Goal: Task Accomplishment & Management: Manage account settings

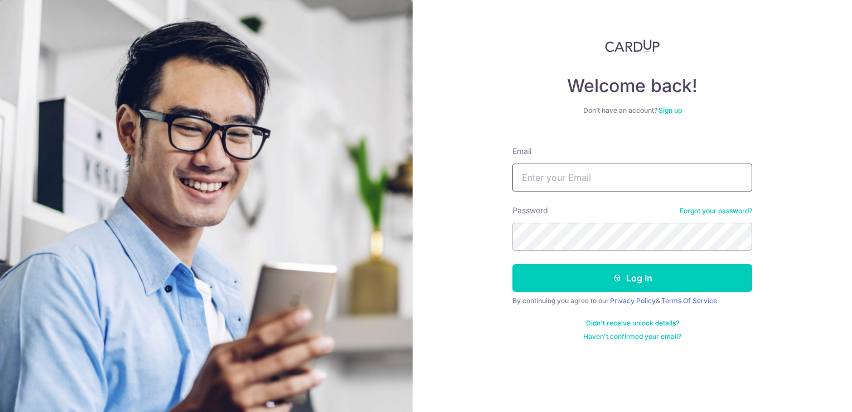
click at [585, 175] on input "Email" at bounding box center [633, 177] width 240 height 28
type input "[PERSON_NAME][EMAIL_ADDRESS][DOMAIN_NAME]"
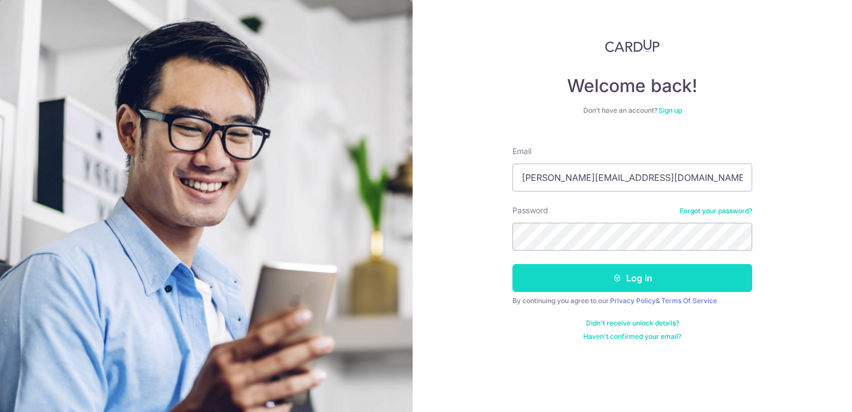
click at [630, 276] on button "Log in" at bounding box center [633, 278] width 240 height 28
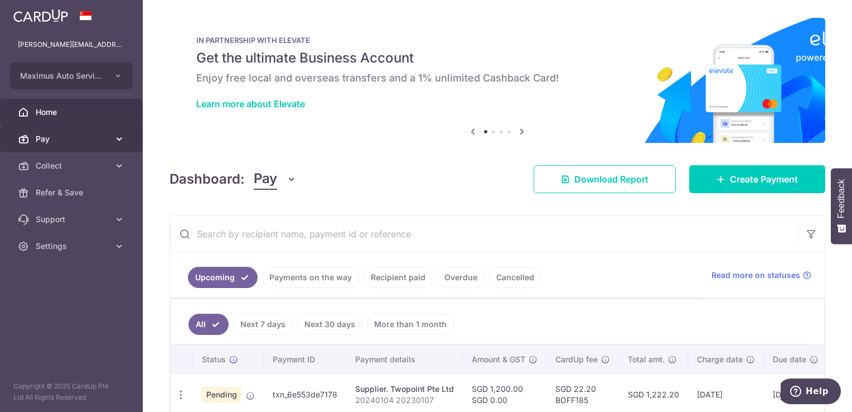
click at [73, 141] on span "Pay" at bounding box center [73, 138] width 74 height 11
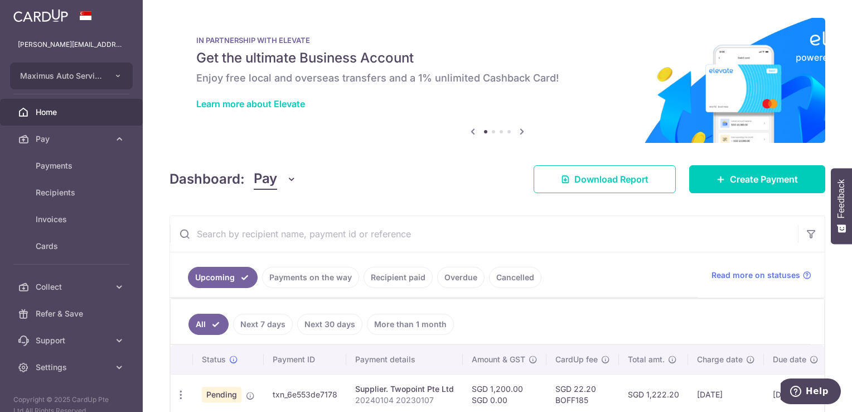
click at [275, 181] on span "Pay" at bounding box center [265, 178] width 23 height 21
click at [274, 235] on link "Collect" at bounding box center [312, 237] width 116 height 27
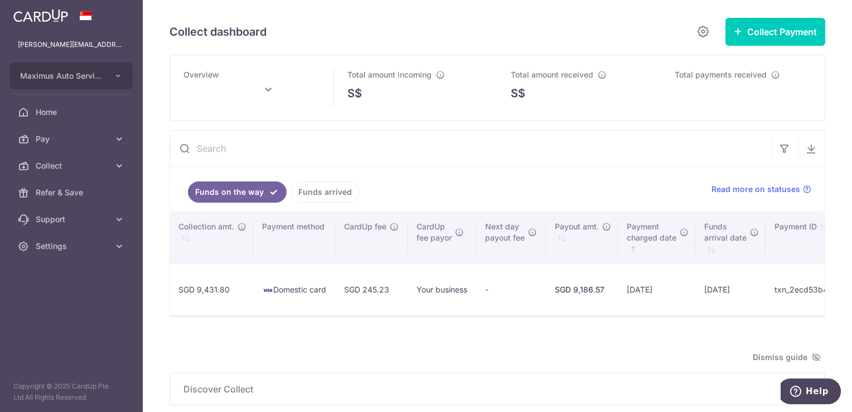
scroll to position [0, 530]
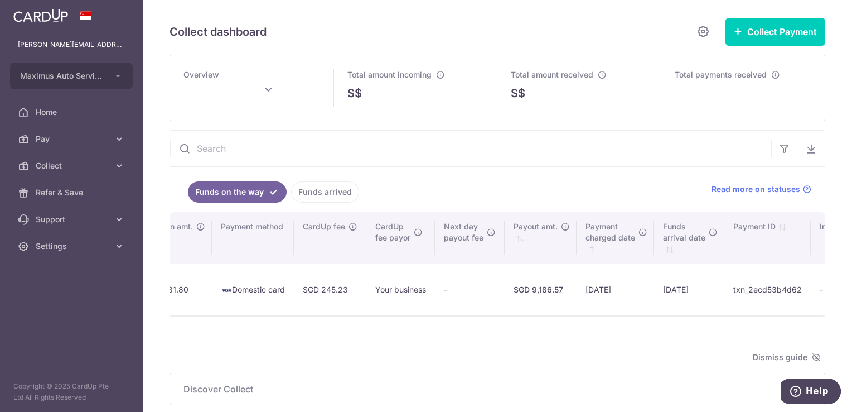
type input "[DATE]"
